Goal: Information Seeking & Learning: Learn about a topic

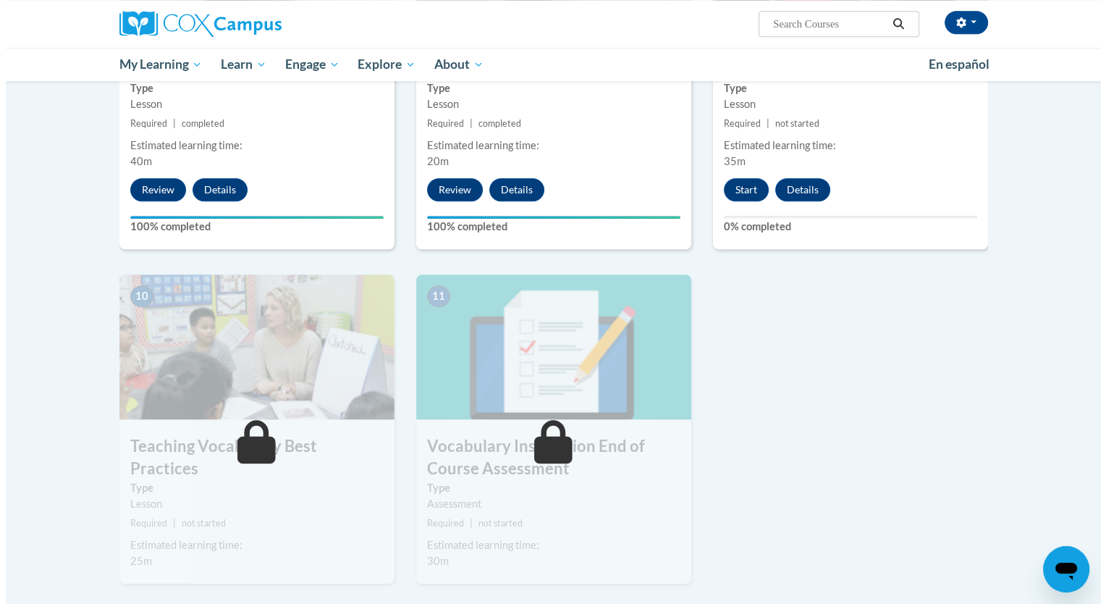
scroll to position [1303, 0]
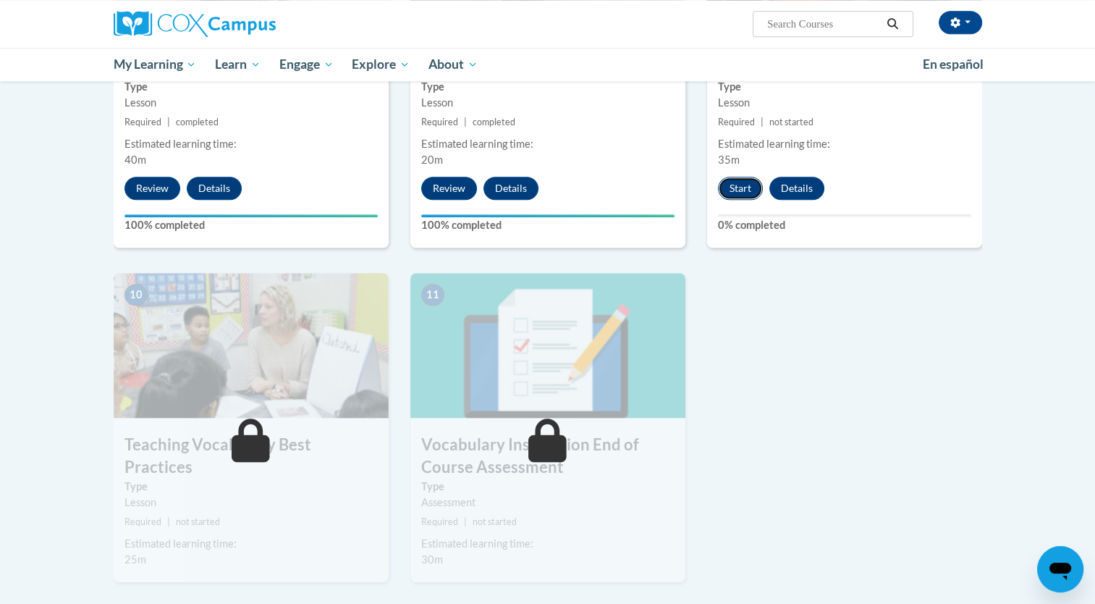
click at [736, 193] on button "Start" at bounding box center [740, 188] width 45 height 23
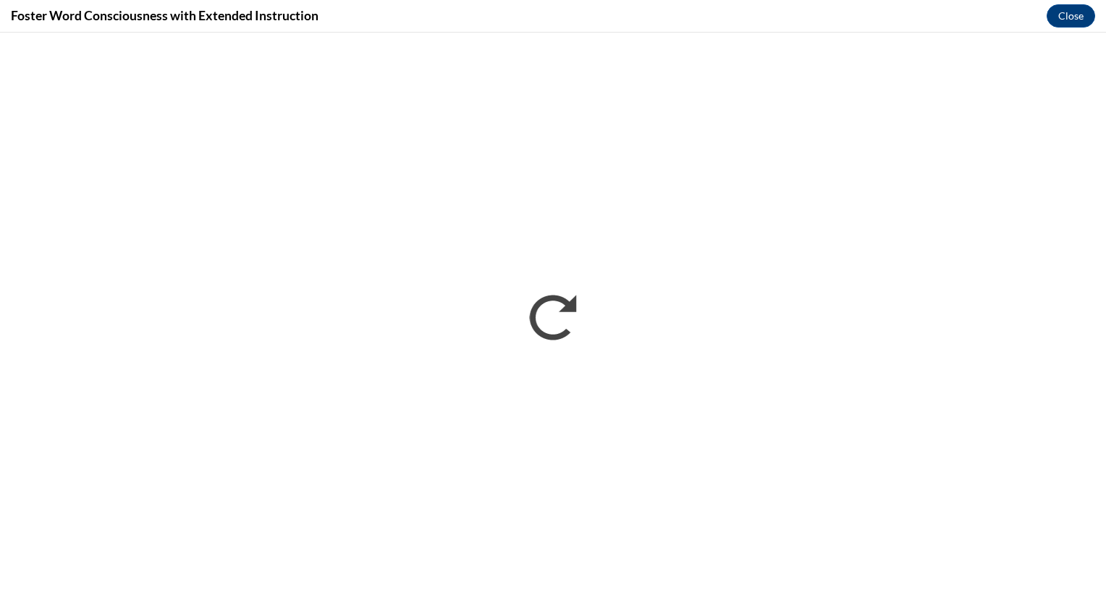
scroll to position [0, 0]
